Goal: Task Accomplishment & Management: Use online tool/utility

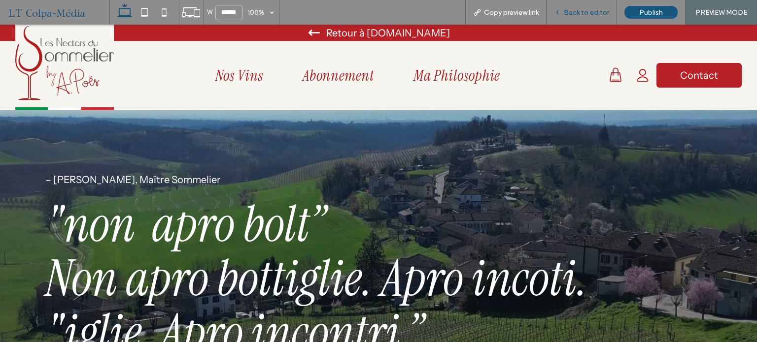
click at [574, 8] on span "Back to editor" at bounding box center [586, 12] width 45 height 8
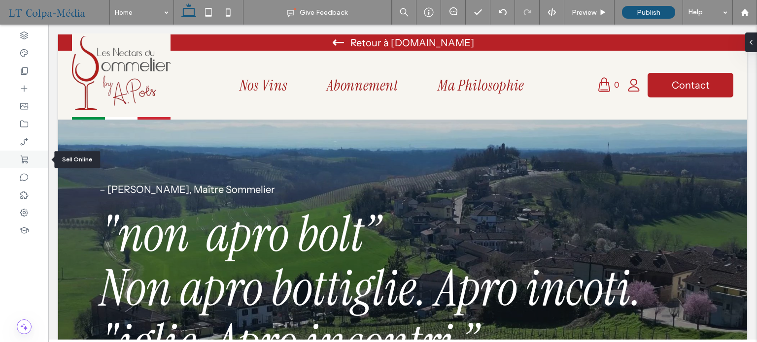
click at [27, 160] on use at bounding box center [24, 160] width 7 height 8
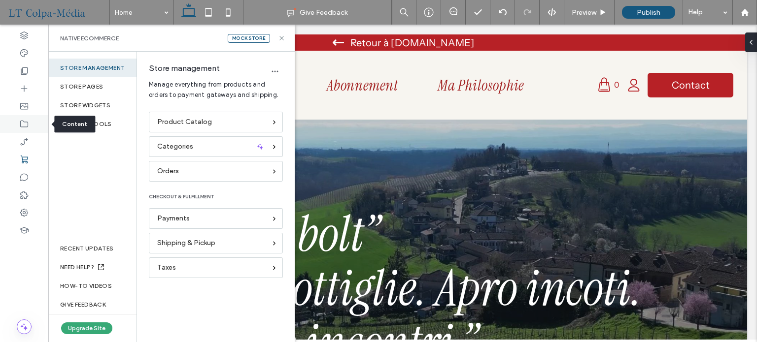
click at [26, 122] on icon at bounding box center [24, 124] width 10 height 10
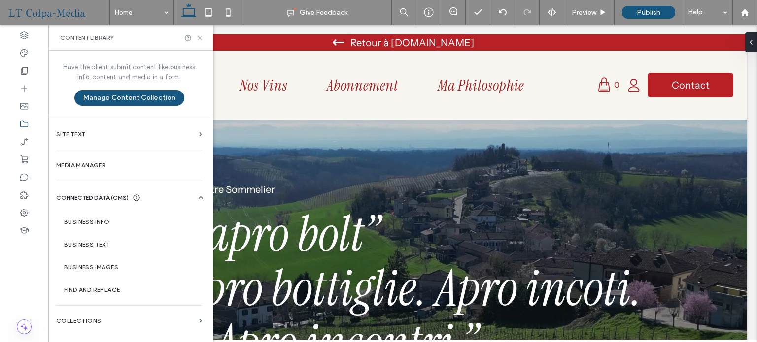
drag, startPoint x: 199, startPoint y: 36, endPoint x: 194, endPoint y: 92, distance: 55.9
click at [199, 36] on icon at bounding box center [199, 37] width 7 height 7
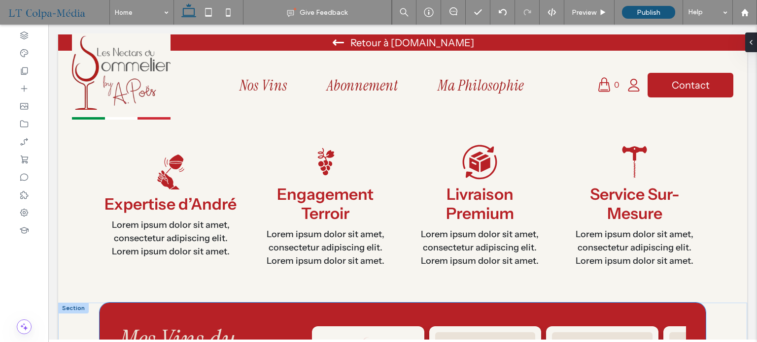
scroll to position [936, 0]
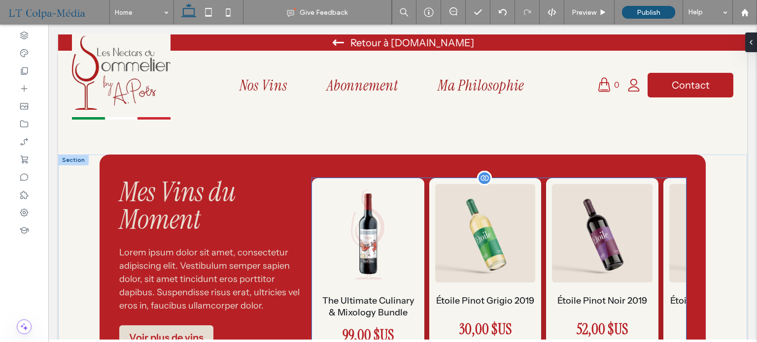
click at [404, 230] on img "1 / 6" at bounding box center [368, 233] width 101 height 99
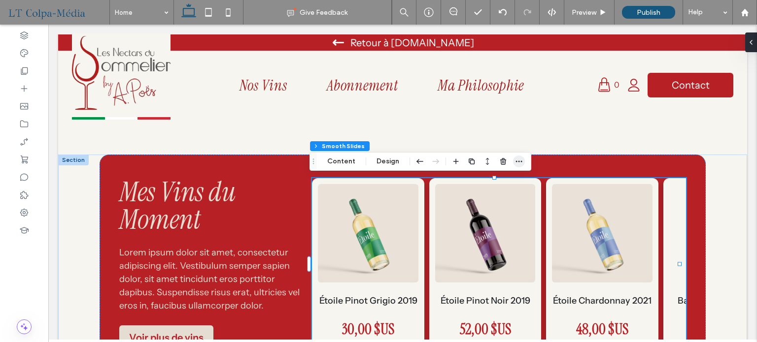
click at [515, 163] on icon "button" at bounding box center [519, 162] width 8 height 8
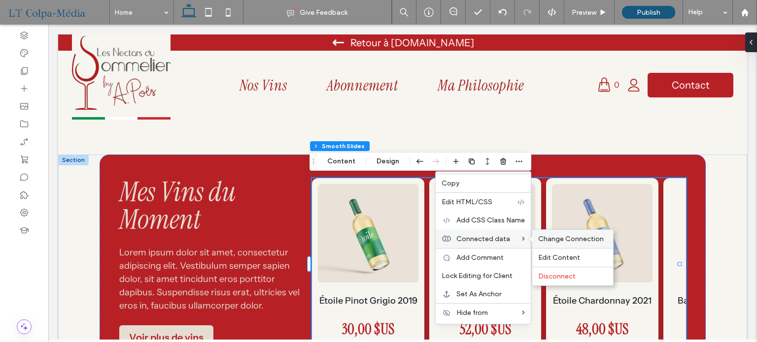
click at [566, 238] on span "Change Connection" at bounding box center [571, 239] width 66 height 8
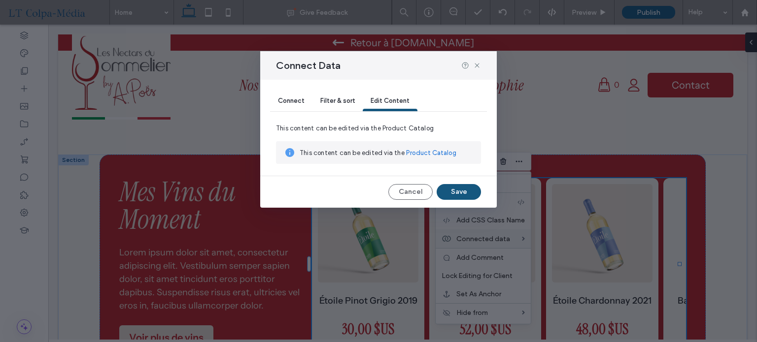
click at [298, 102] on span "Connect" at bounding box center [291, 100] width 27 height 7
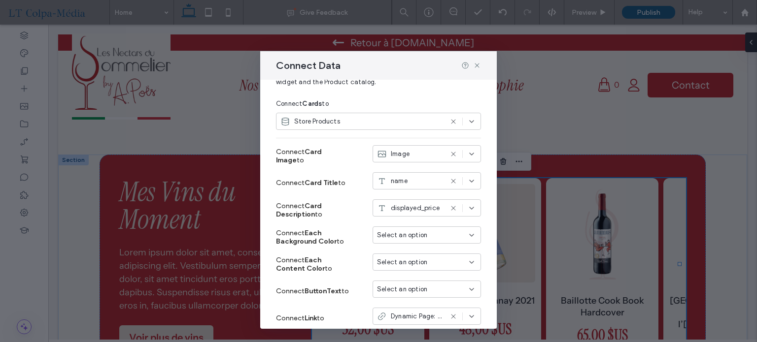
scroll to position [99, 0]
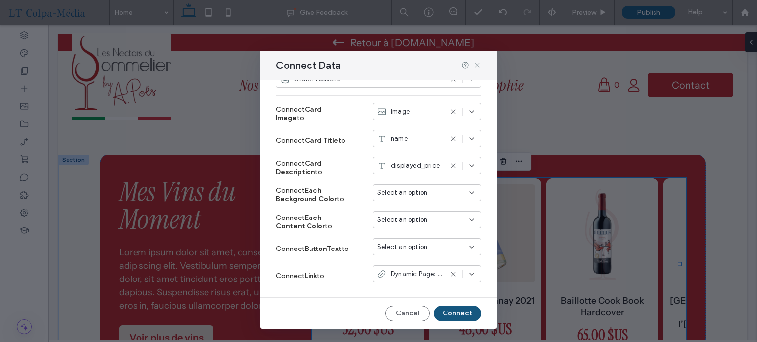
drag, startPoint x: 478, startPoint y: 63, endPoint x: 429, endPoint y: 40, distance: 53.8
click at [478, 63] on icon at bounding box center [477, 66] width 8 height 8
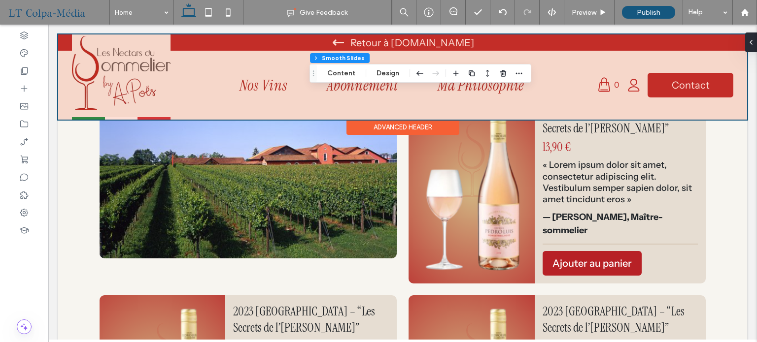
scroll to position [1133, 0]
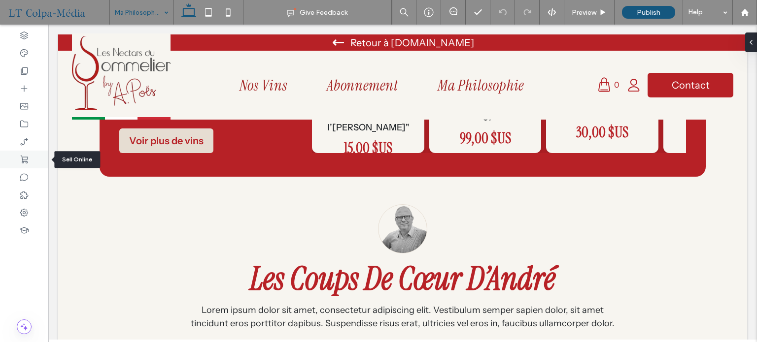
click at [27, 158] on icon at bounding box center [24, 160] width 10 height 10
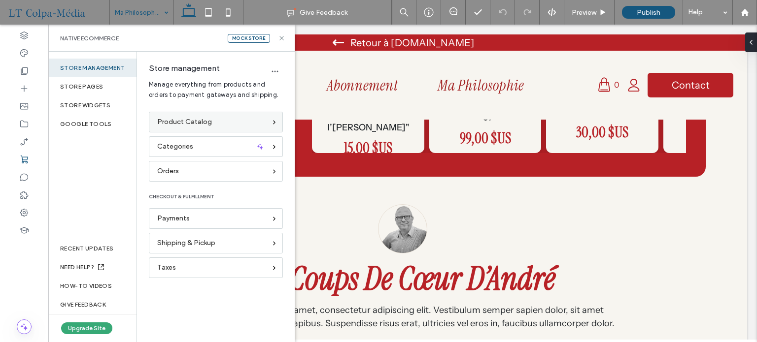
click at [205, 120] on span "Product Catalog" at bounding box center [184, 122] width 55 height 11
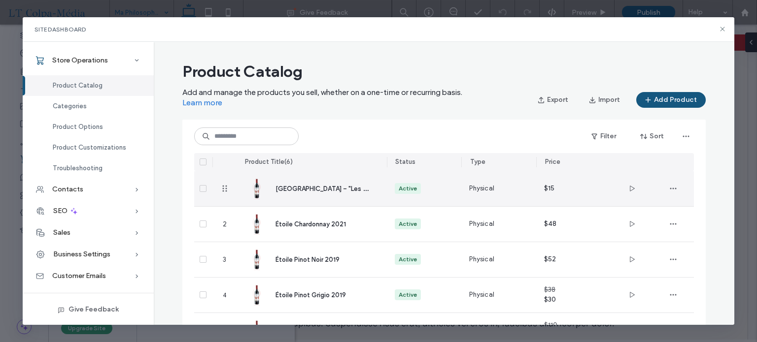
click at [442, 185] on div "Active" at bounding box center [424, 188] width 59 height 11
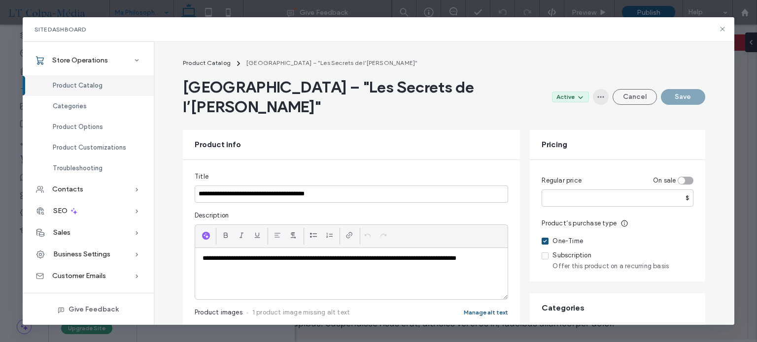
click at [593, 89] on span "button" at bounding box center [601, 97] width 16 height 16
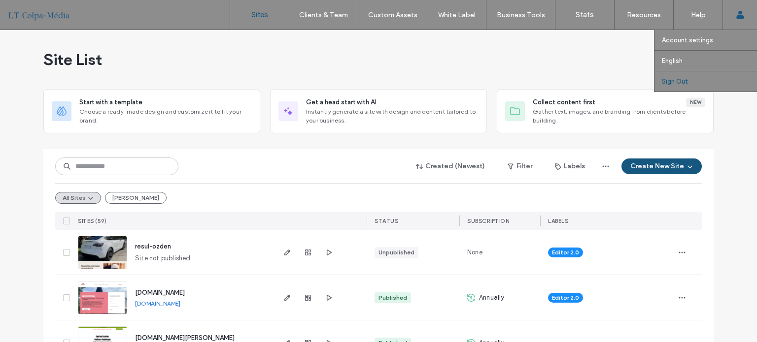
click at [676, 83] on label "Sign Out" at bounding box center [675, 81] width 26 height 7
